Goal: Task Accomplishment & Management: Manage account settings

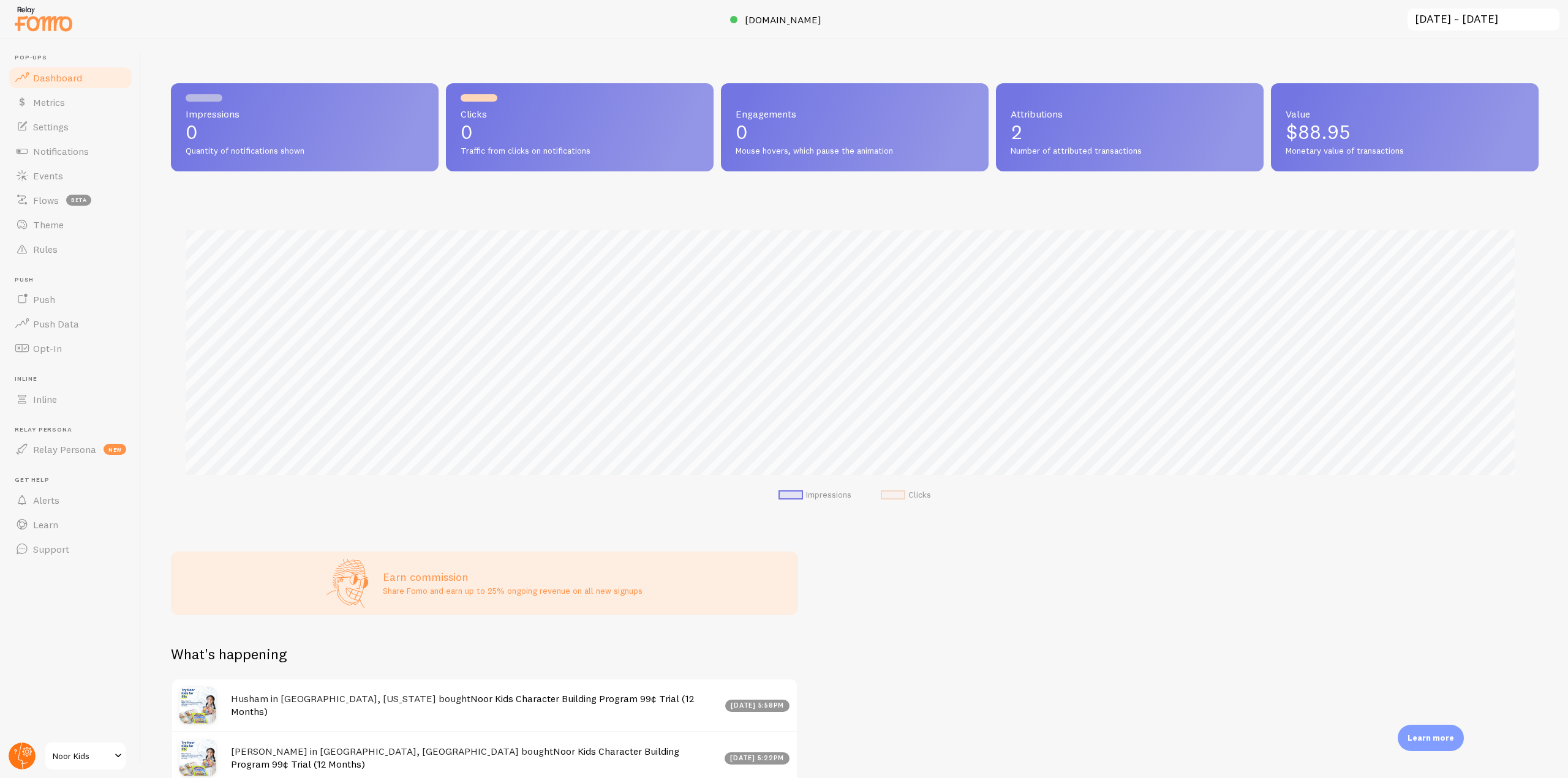
scroll to position [611932, 611079]
click at [24, 760] on circle at bounding box center [22, 756] width 27 height 27
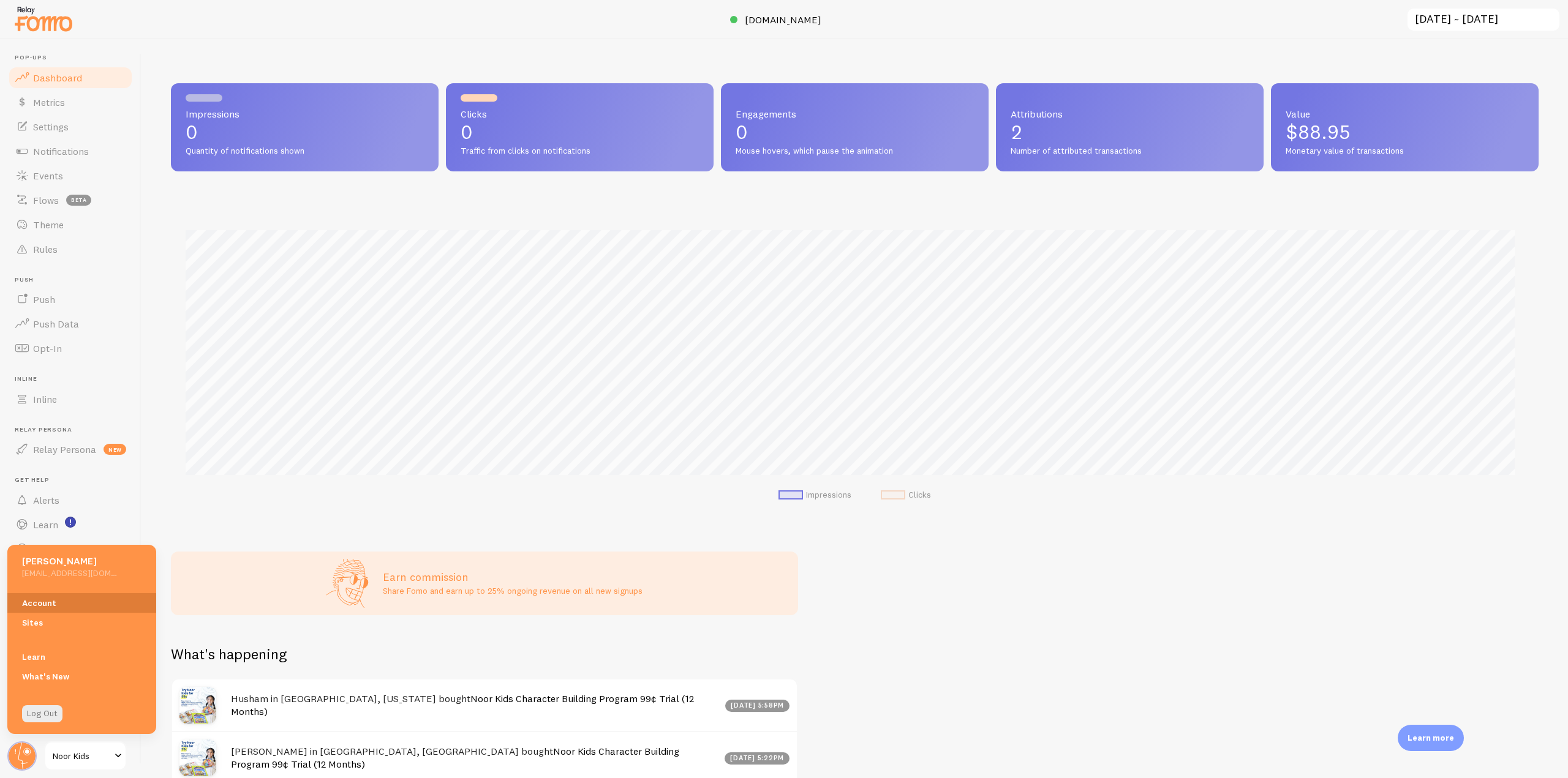
click at [47, 607] on link "Account" at bounding box center [81, 603] width 149 height 20
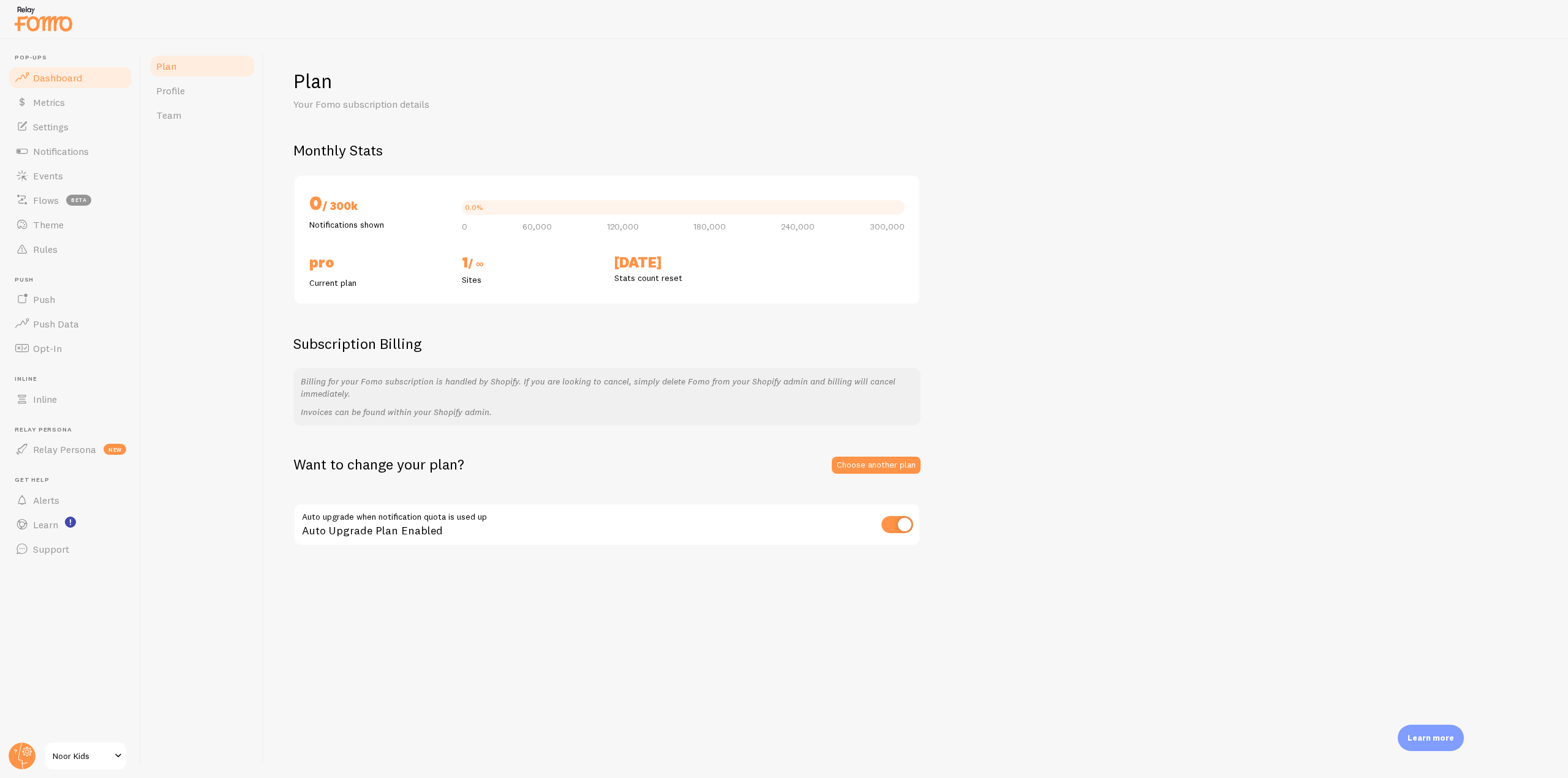
click at [60, 81] on span "Dashboard" at bounding box center [58, 78] width 49 height 12
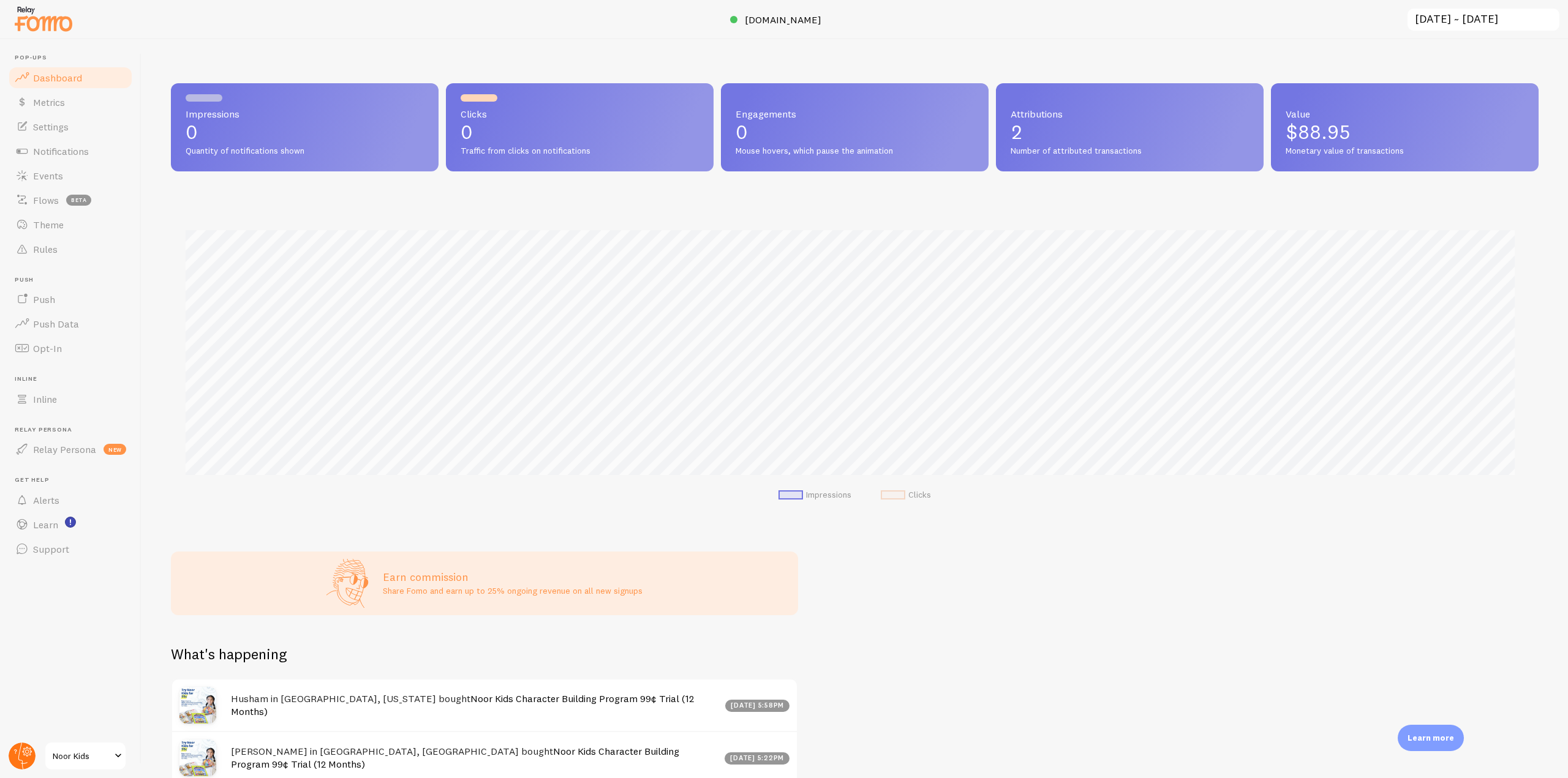
scroll to position [322, 1358]
click at [17, 755] on circle at bounding box center [22, 756] width 27 height 27
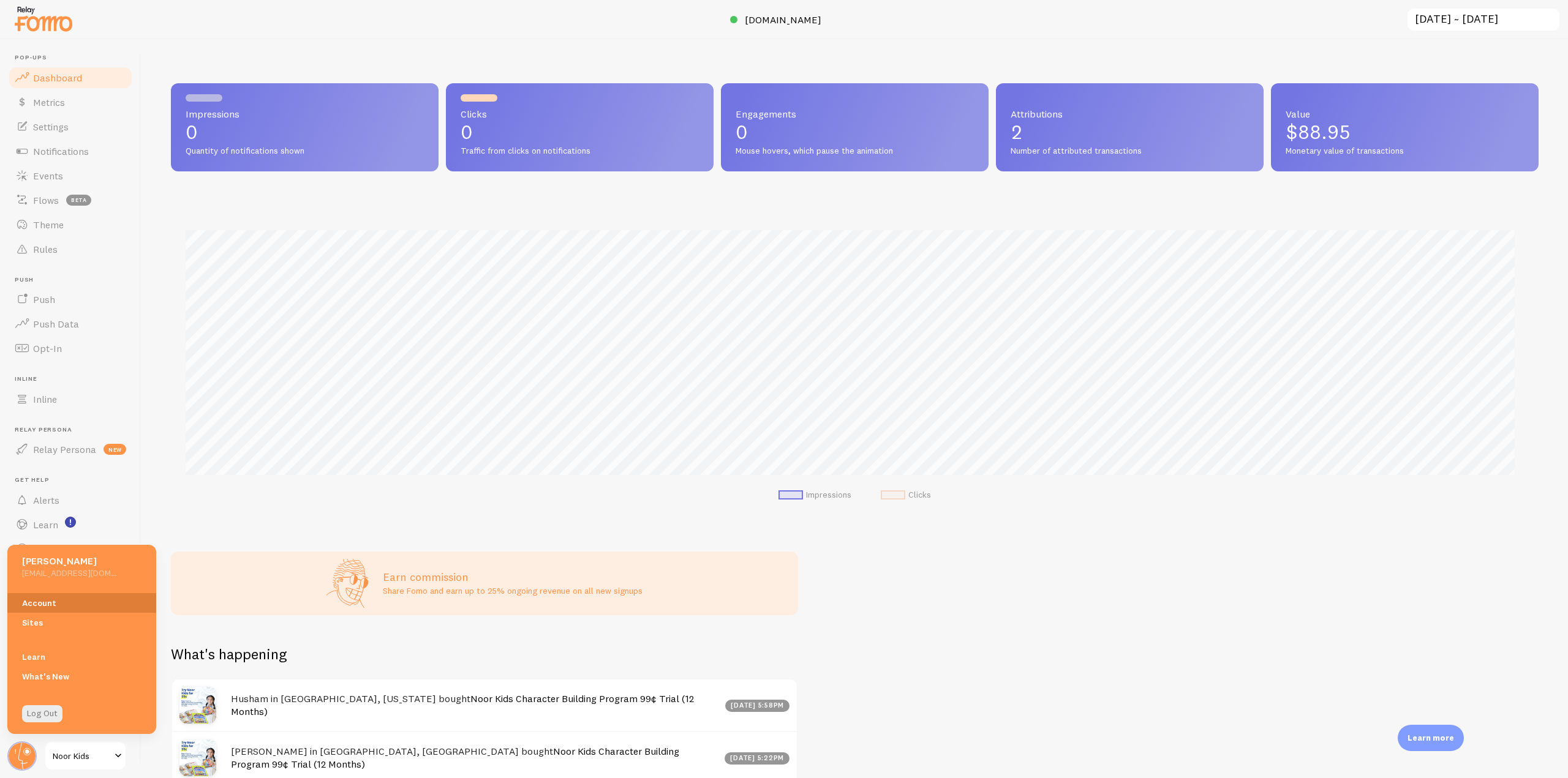
click at [48, 611] on link "Account" at bounding box center [81, 603] width 149 height 20
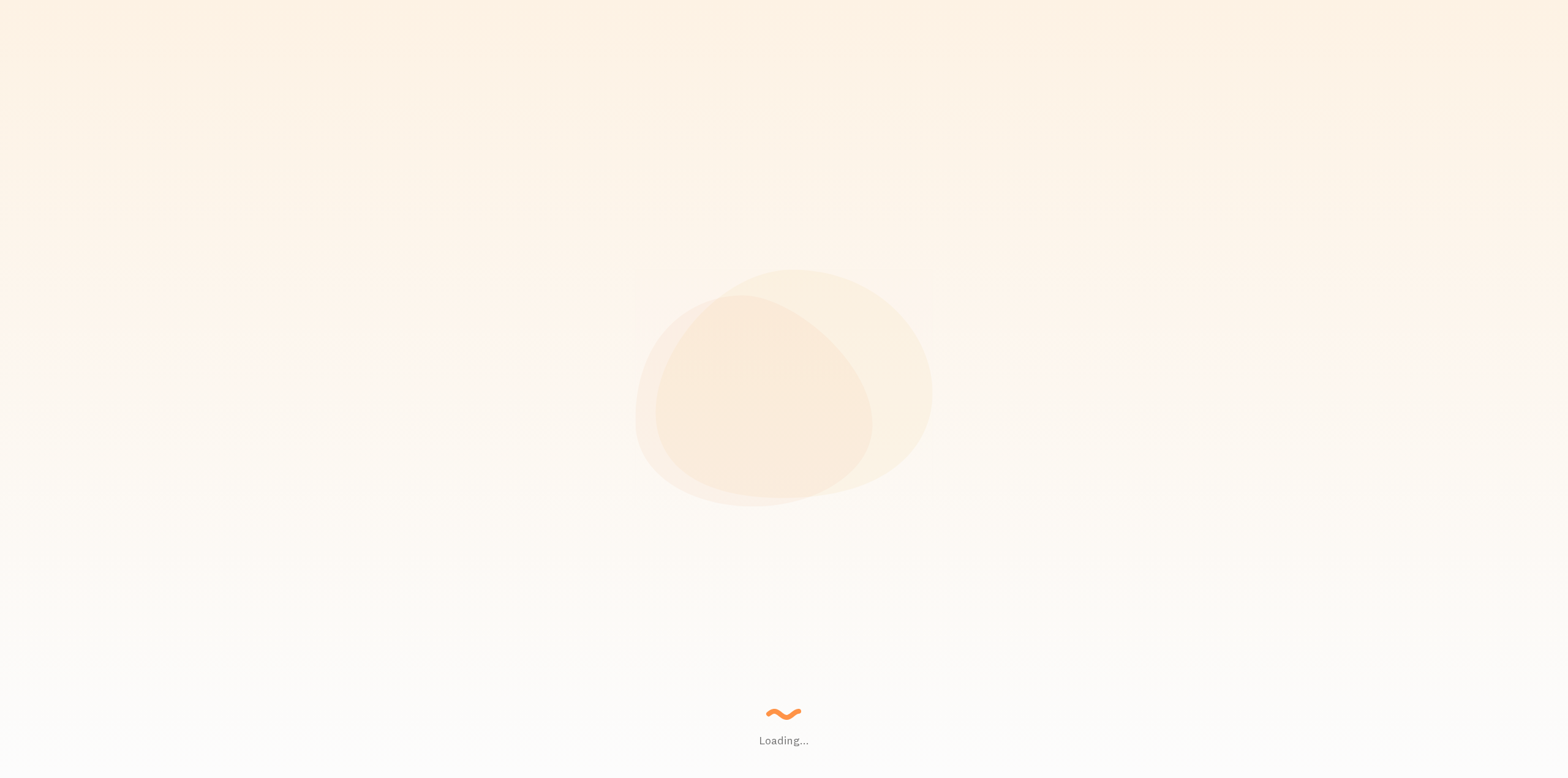
scroll to position [322, 1358]
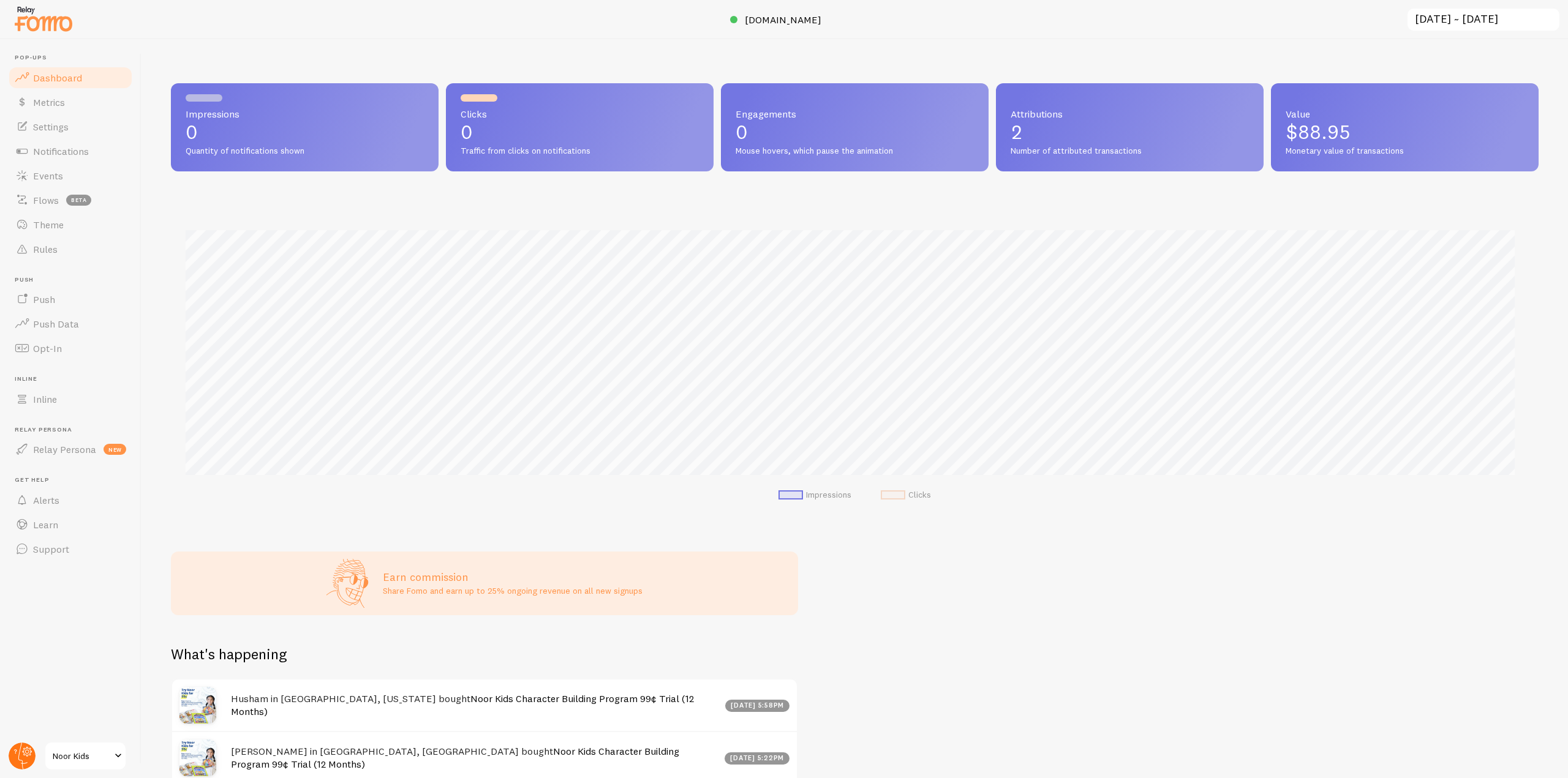
click at [28, 767] on circle at bounding box center [22, 756] width 27 height 27
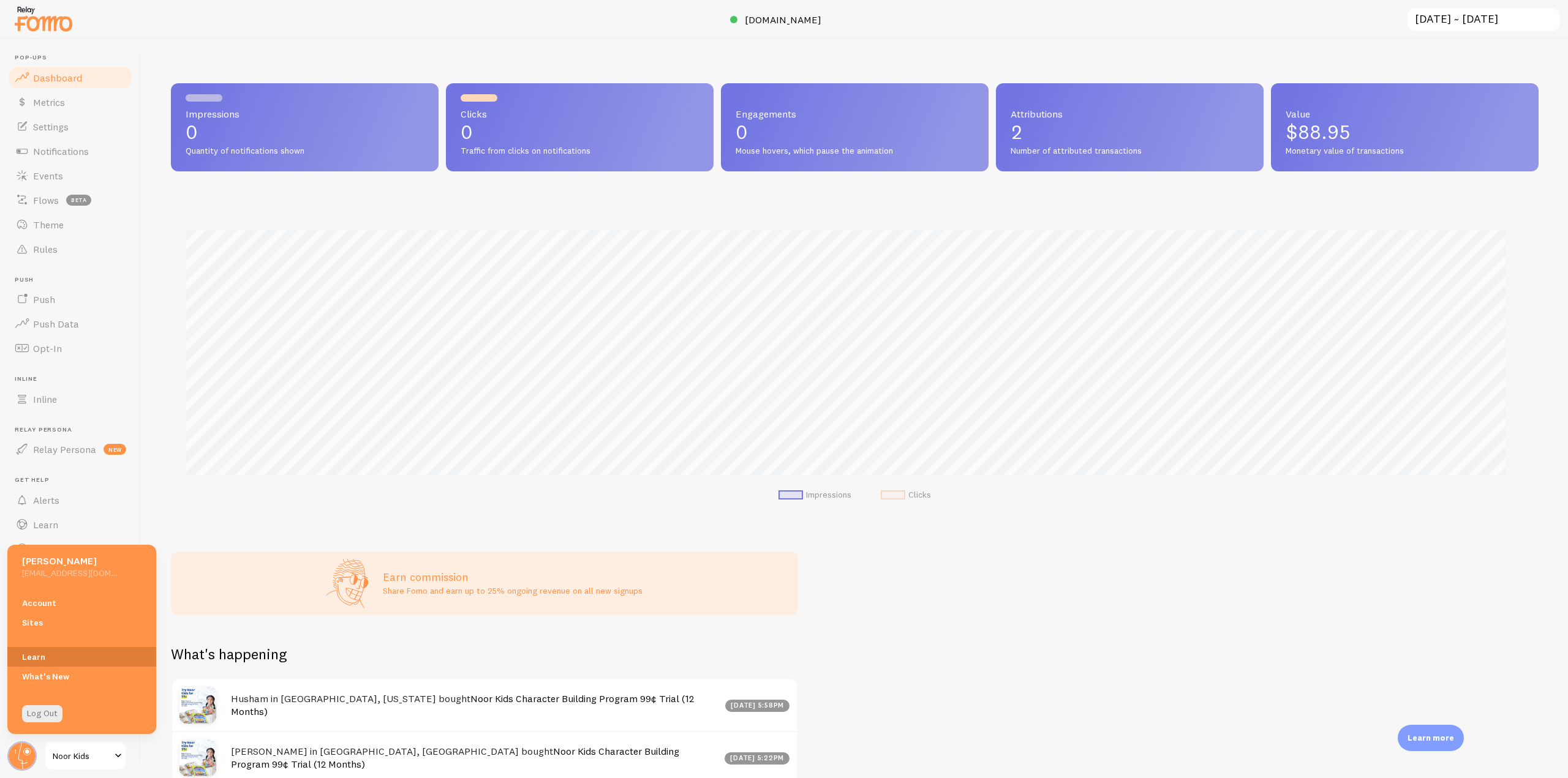
scroll to position [611932, 611079]
click at [90, 604] on link "Account" at bounding box center [81, 603] width 149 height 20
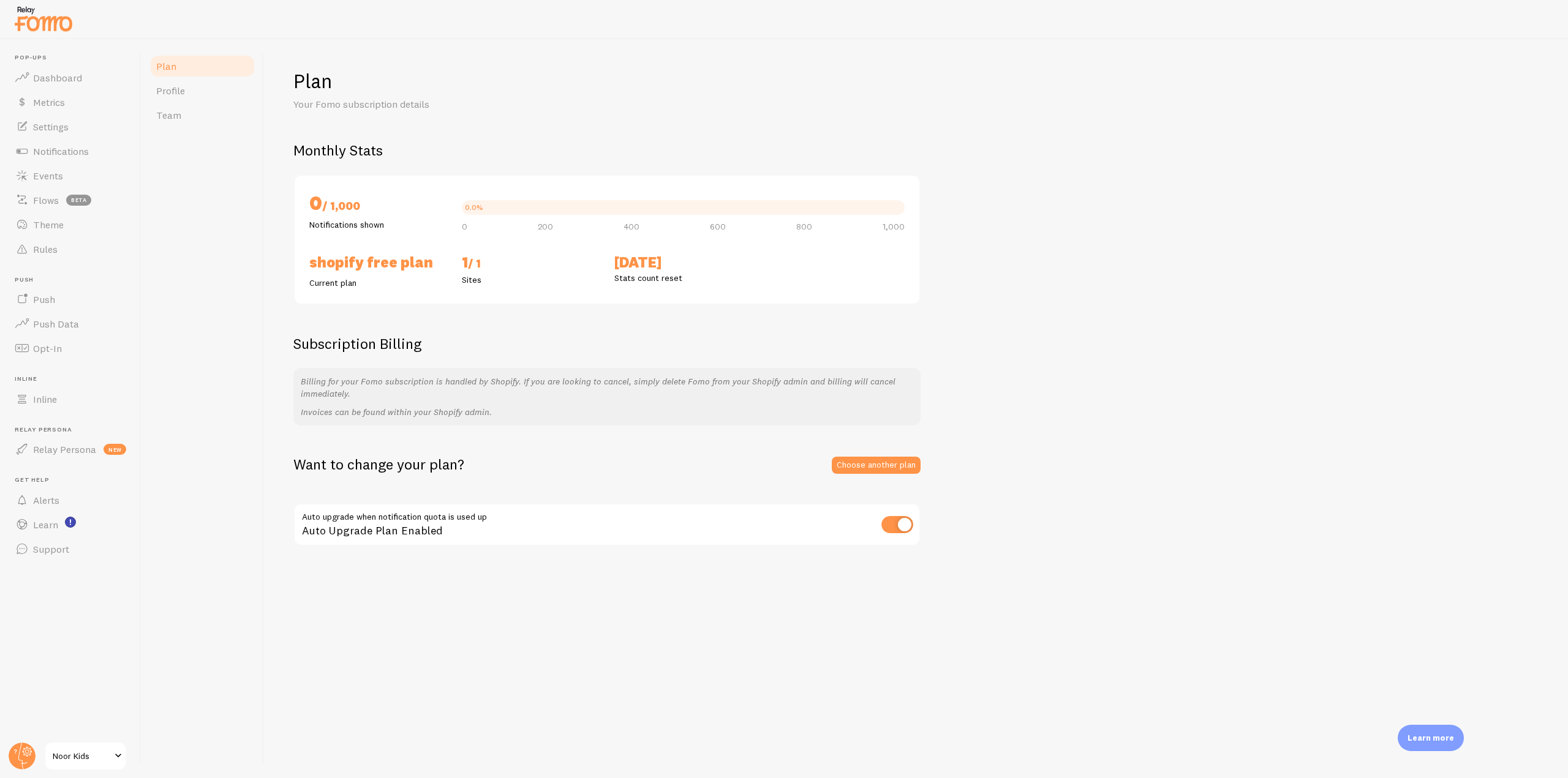
click at [892, 525] on input "checkbox" at bounding box center [897, 524] width 32 height 17
checkbox input "false"
